Goal: Navigation & Orientation: Find specific page/section

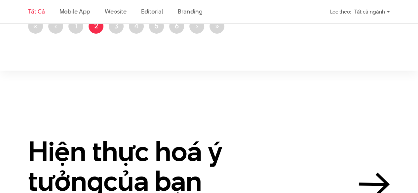
scroll to position [1208, 0]
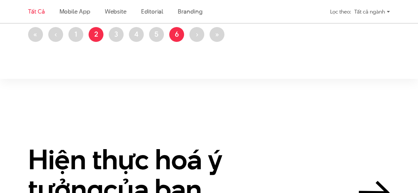
click at [178, 31] on link "Trang 6" at bounding box center [176, 34] width 15 height 15
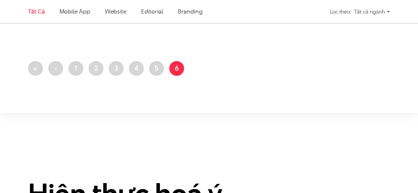
scroll to position [1176, 0]
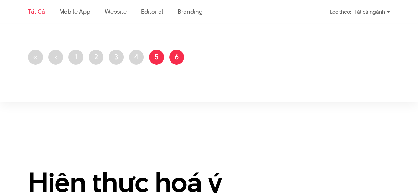
click at [155, 60] on link "Trang 5" at bounding box center [156, 57] width 15 height 15
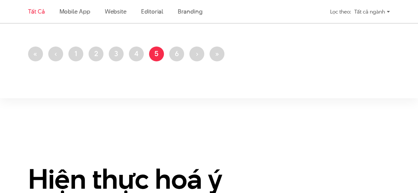
scroll to position [1186, 0]
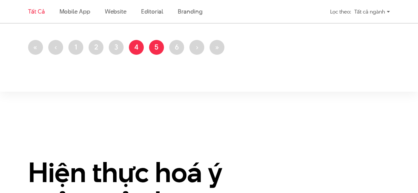
click at [138, 41] on link "Trang 4" at bounding box center [136, 47] width 15 height 15
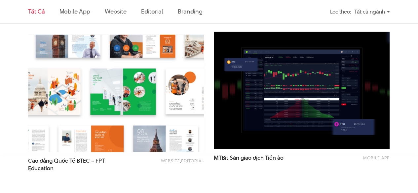
scroll to position [1184, 0]
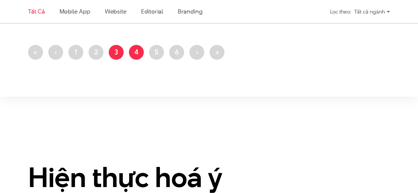
click at [116, 48] on link "Trang 3" at bounding box center [116, 52] width 15 height 15
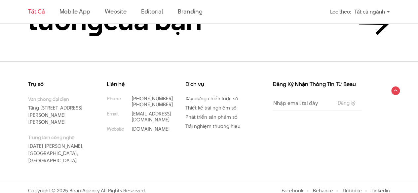
scroll to position [1211, 0]
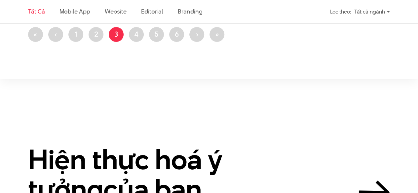
click at [383, 11] on div "Tất cả ngành" at bounding box center [372, 12] width 36 height 12
